Goal: Information Seeking & Learning: Learn about a topic

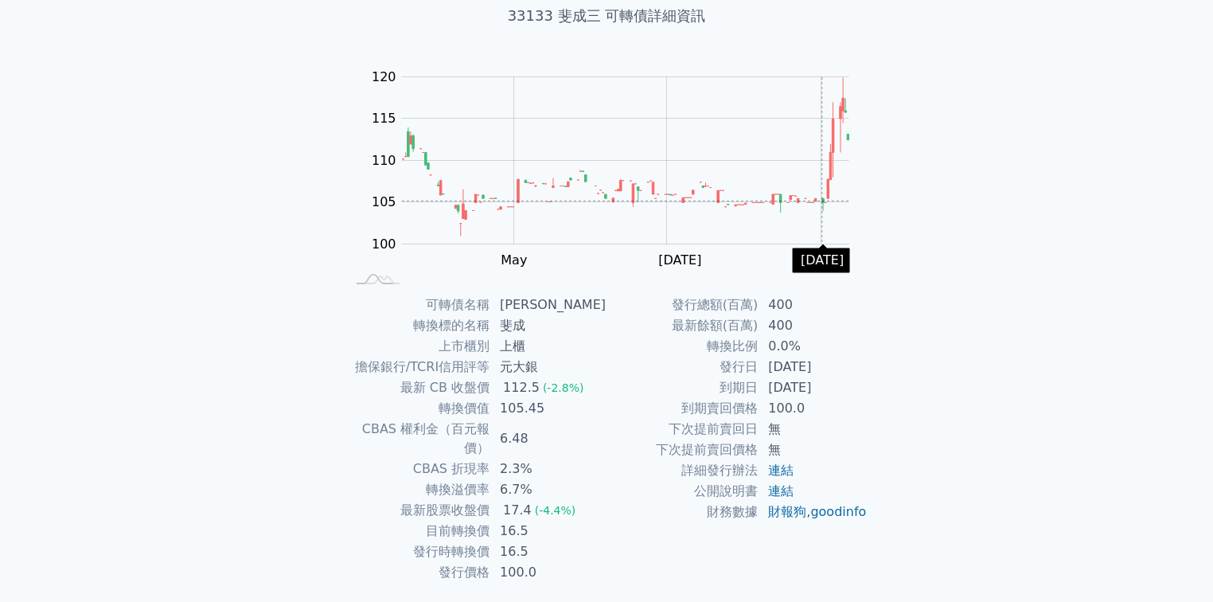
scroll to position [127, 0]
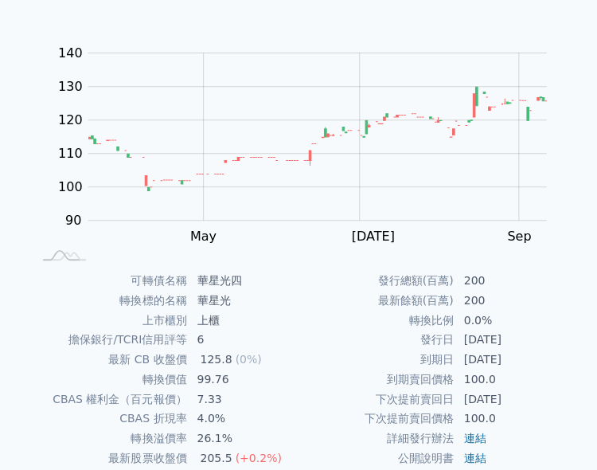
scroll to position [233, 0]
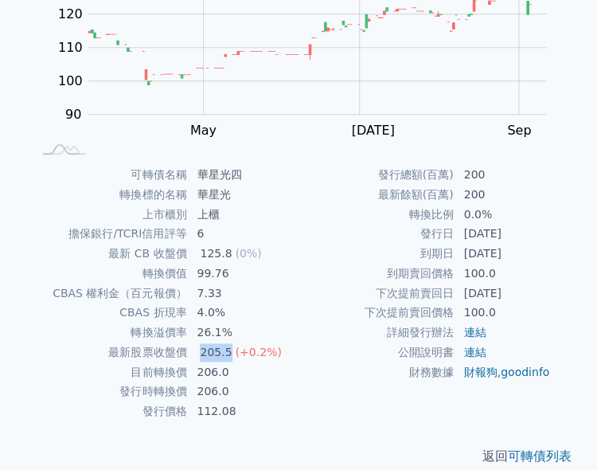
drag, startPoint x: 197, startPoint y: 338, endPoint x: 227, endPoint y: 335, distance: 29.6
click at [226, 343] on div "205.5" at bounding box center [216, 352] width 38 height 18
drag, startPoint x: 197, startPoint y: 242, endPoint x: 238, endPoint y: 237, distance: 40.9
click at [224, 244] on div "125.8" at bounding box center [216, 253] width 38 height 18
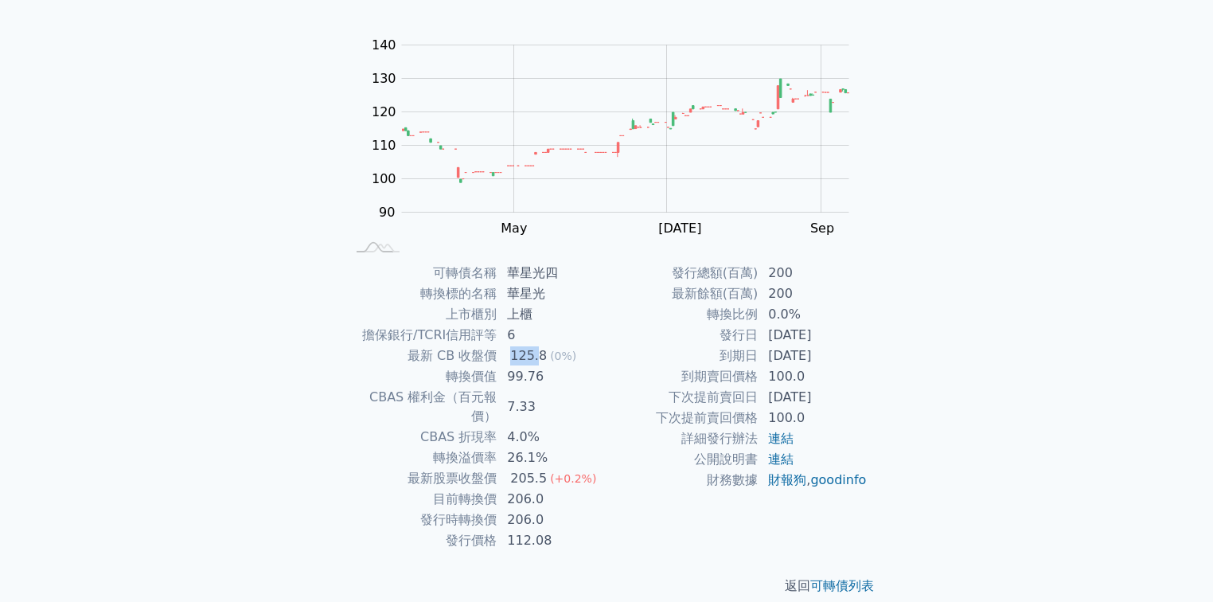
scroll to position [0, 0]
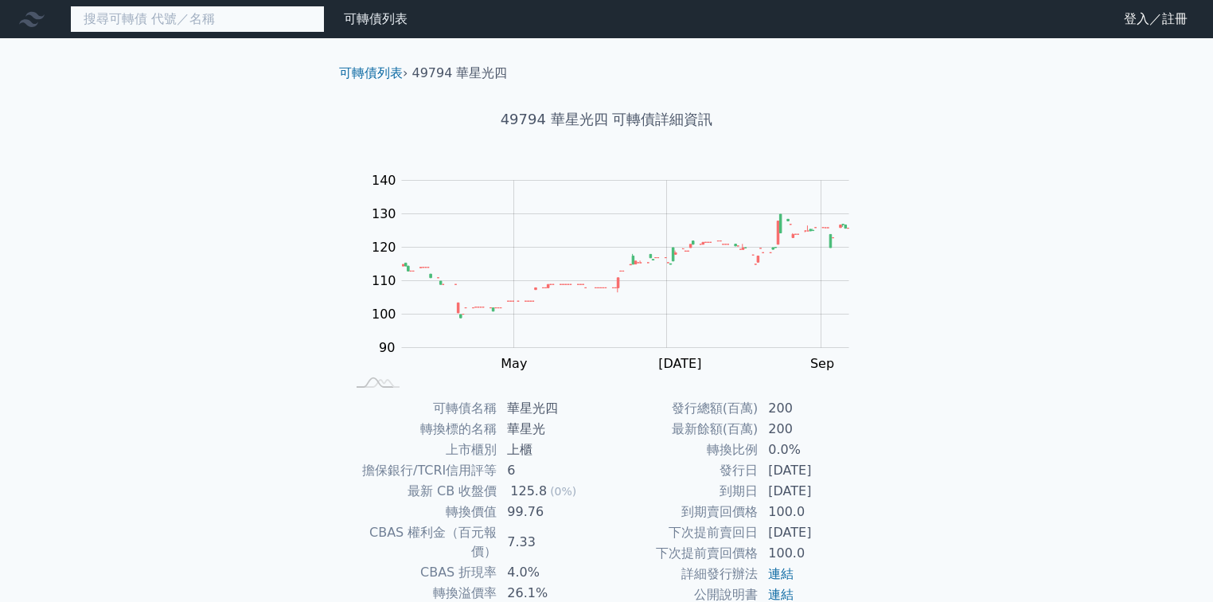
click at [224, 18] on input at bounding box center [197, 19] width 255 height 27
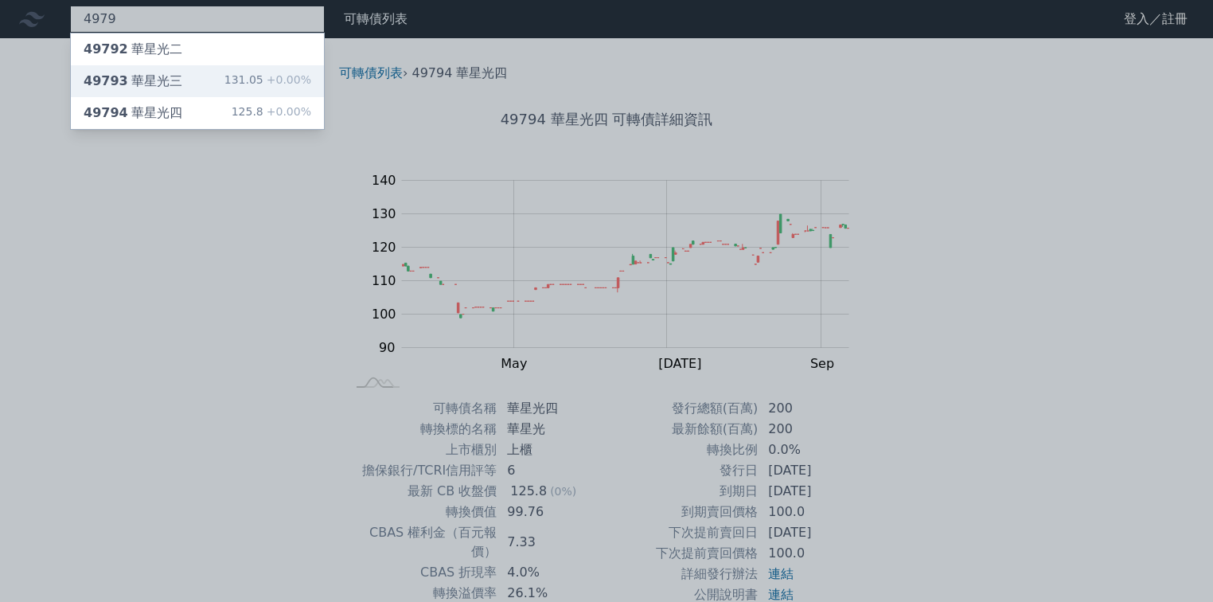
type input "4979"
click at [158, 73] on div "49793 華星光三" at bounding box center [133, 81] width 99 height 19
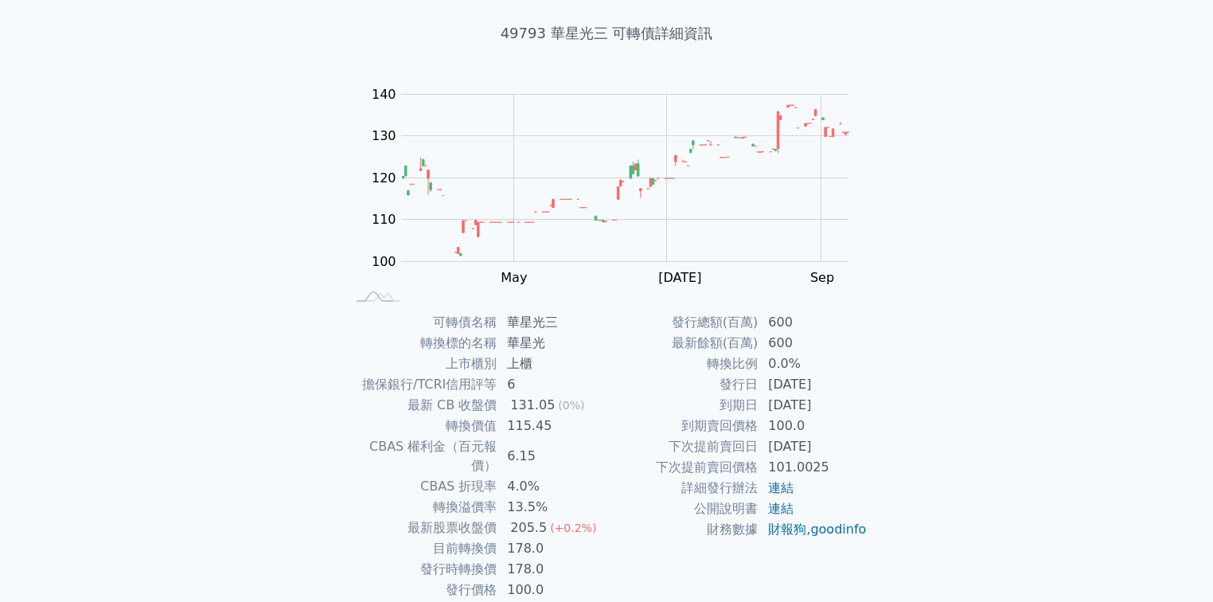
scroll to position [64, 0]
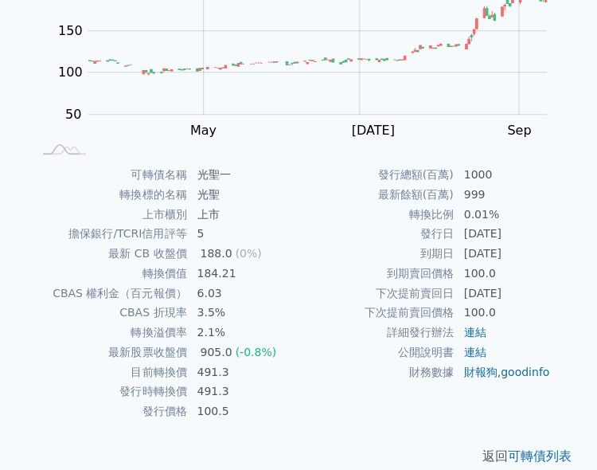
scroll to position [169, 0]
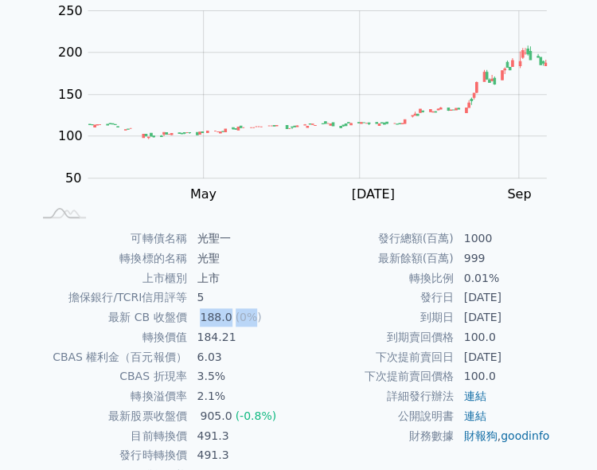
drag, startPoint x: 197, startPoint y: 302, endPoint x: 247, endPoint y: 310, distance: 50.8
click at [247, 310] on td "188.0 (0%)" at bounding box center [242, 317] width 111 height 20
click at [247, 311] on span "(0%)" at bounding box center [249, 316] width 26 height 13
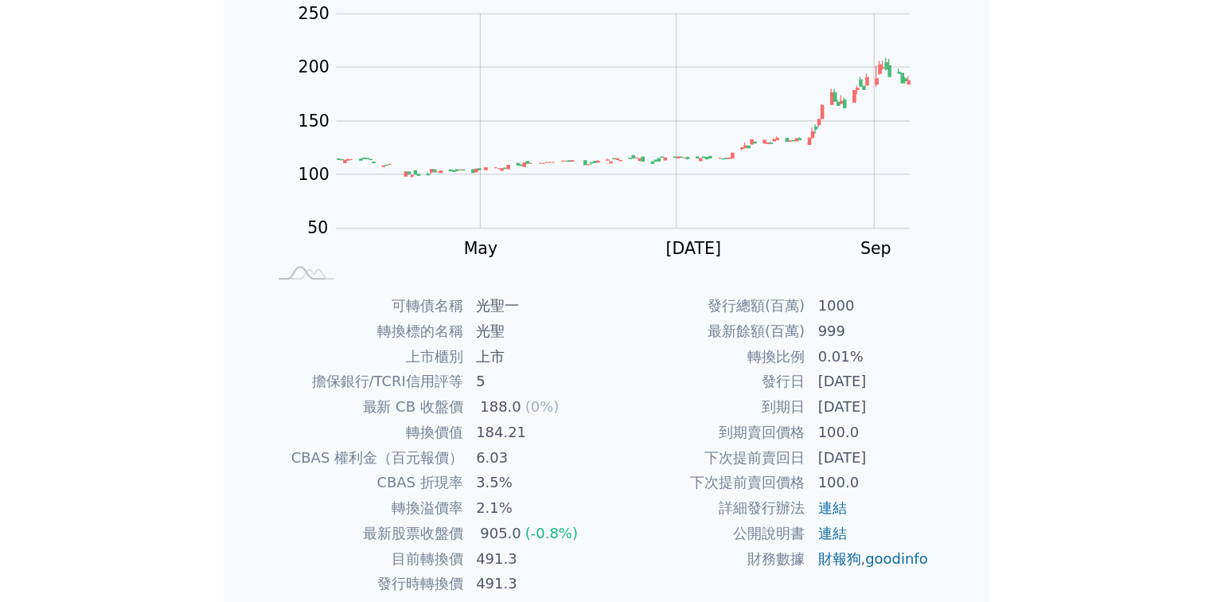
scroll to position [135, 0]
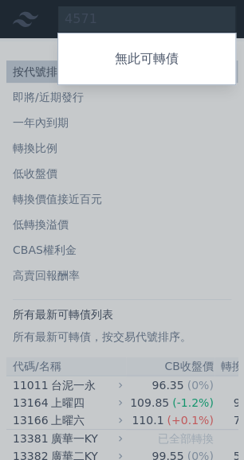
click at [137, 21] on div at bounding box center [122, 230] width 244 height 460
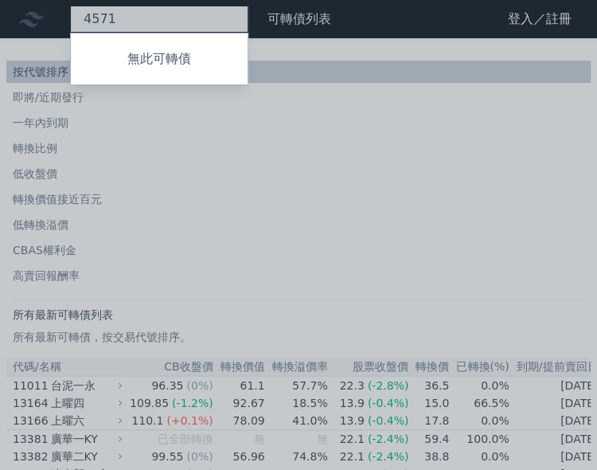
click at [129, 21] on div "4571 無此可轉債" at bounding box center [159, 19] width 178 height 27
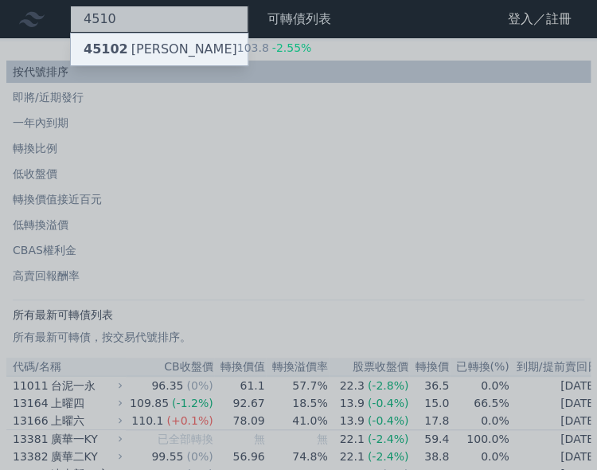
type input "4510"
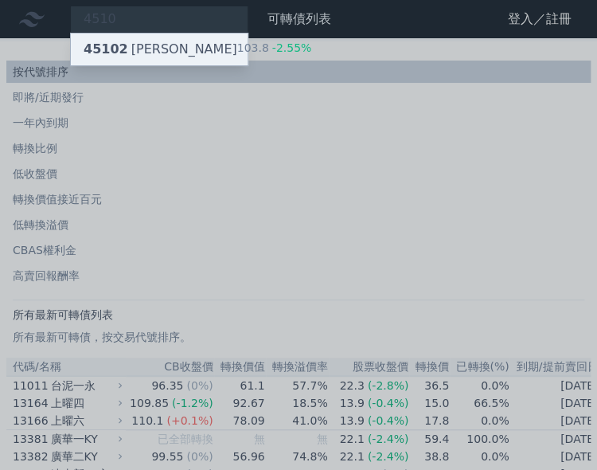
click at [144, 49] on div "45102 高鋒二" at bounding box center [161, 49] width 154 height 19
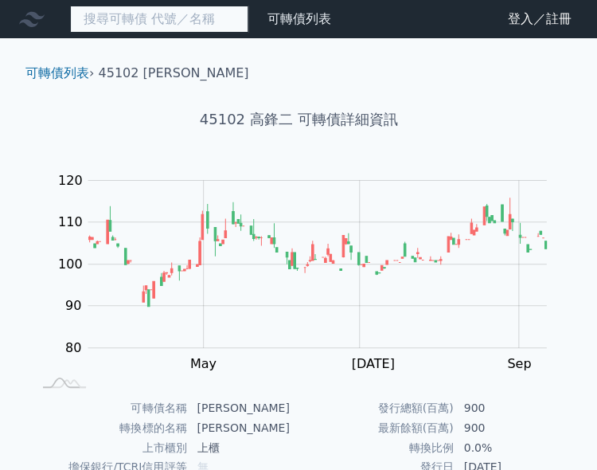
click at [162, 22] on input at bounding box center [159, 19] width 178 height 27
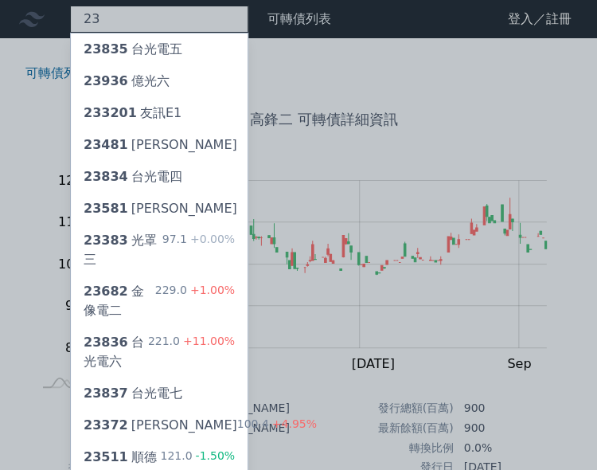
type input "2"
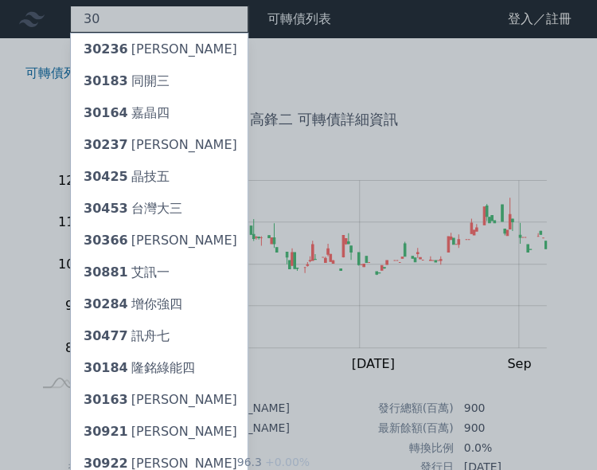
type input "3"
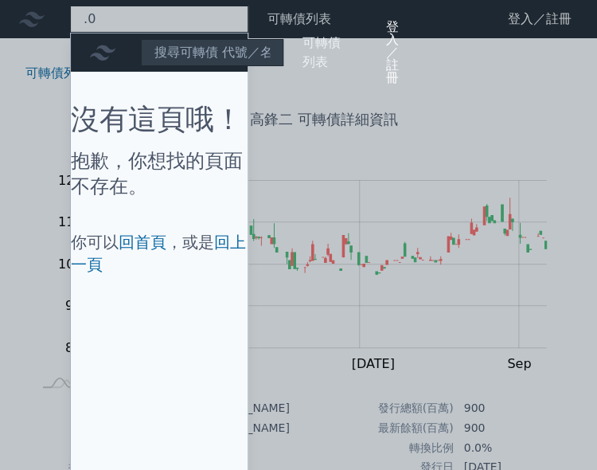
type input "."
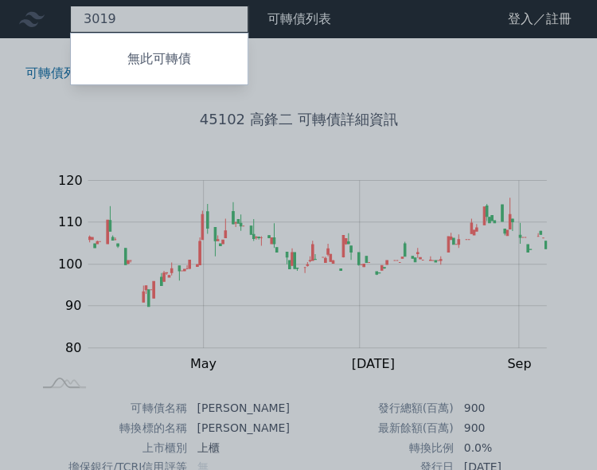
type input "3019"
